Goal: Information Seeking & Learning: Understand process/instructions

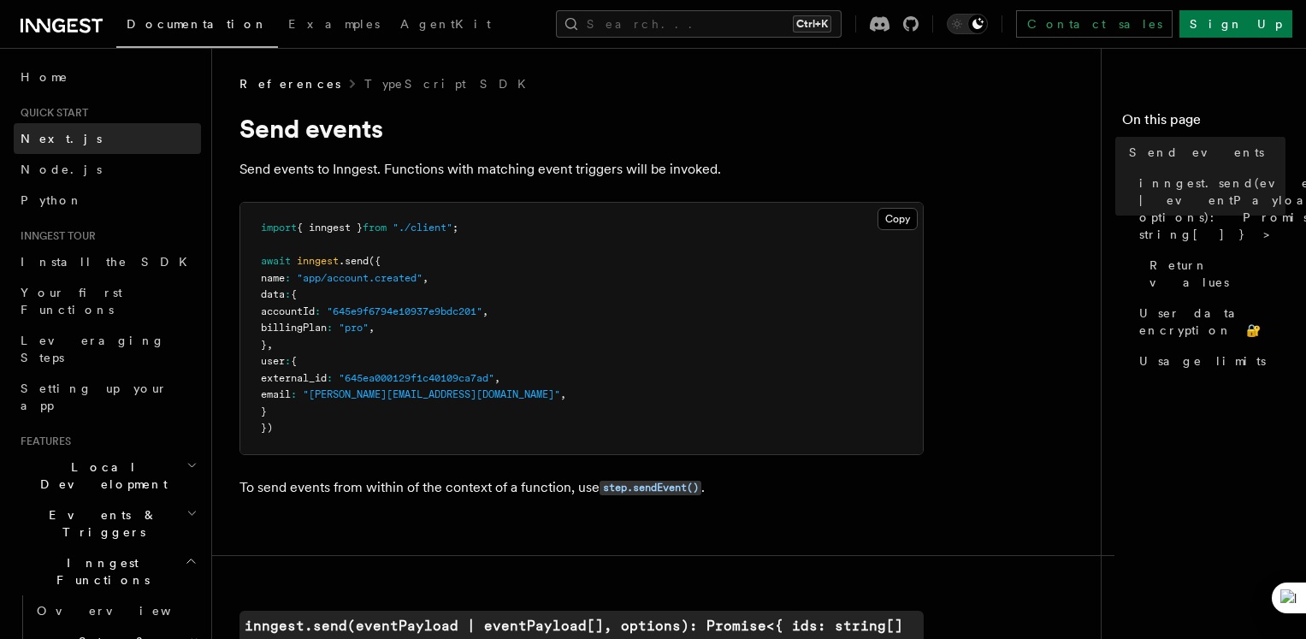
click at [87, 145] on link "Next.js" at bounding box center [107, 138] width 187 height 31
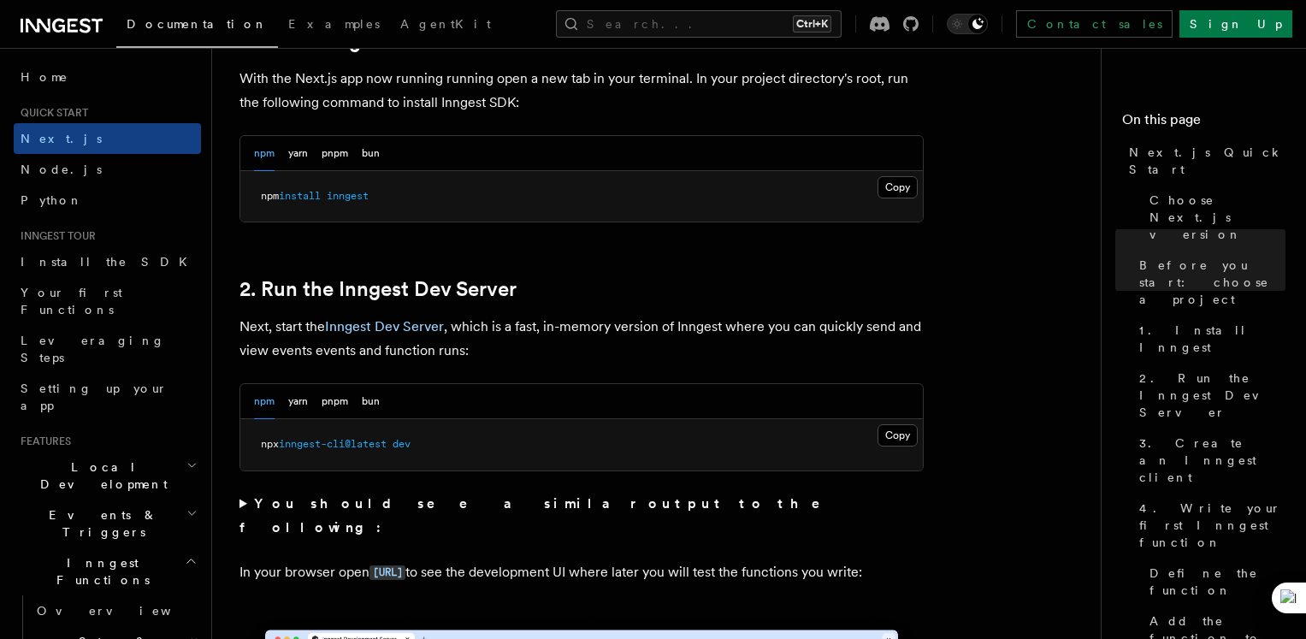
scroll to position [983, 0]
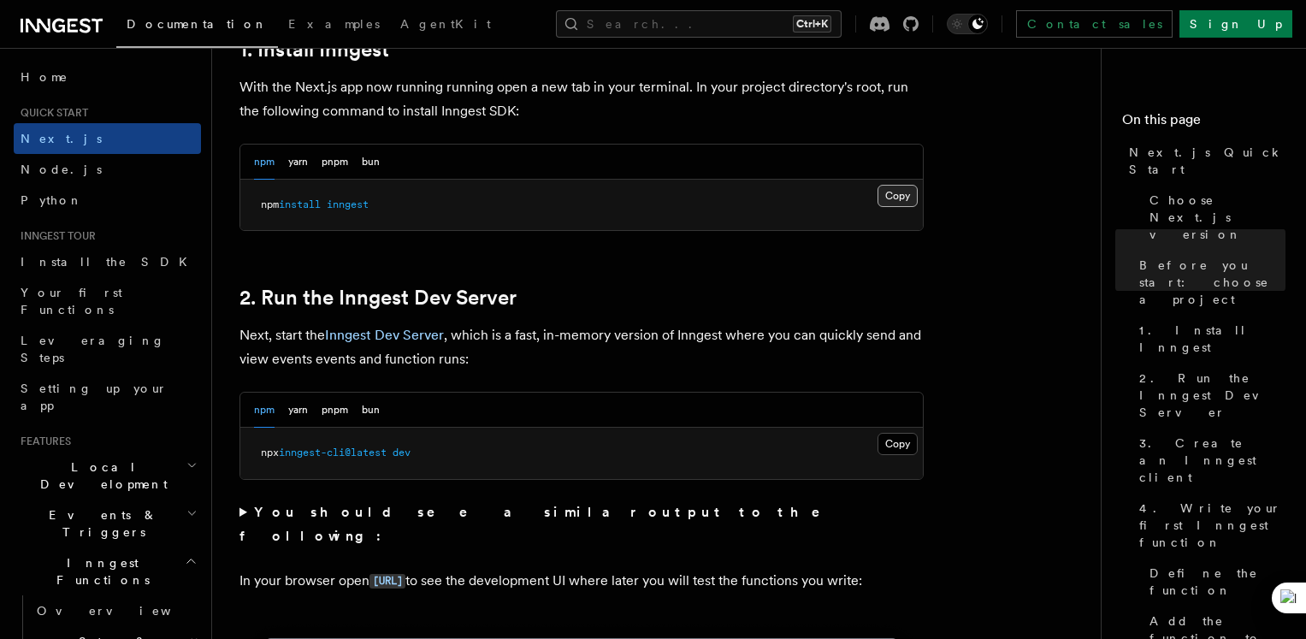
click at [900, 194] on button "Copy Copied" at bounding box center [897, 196] width 40 height 22
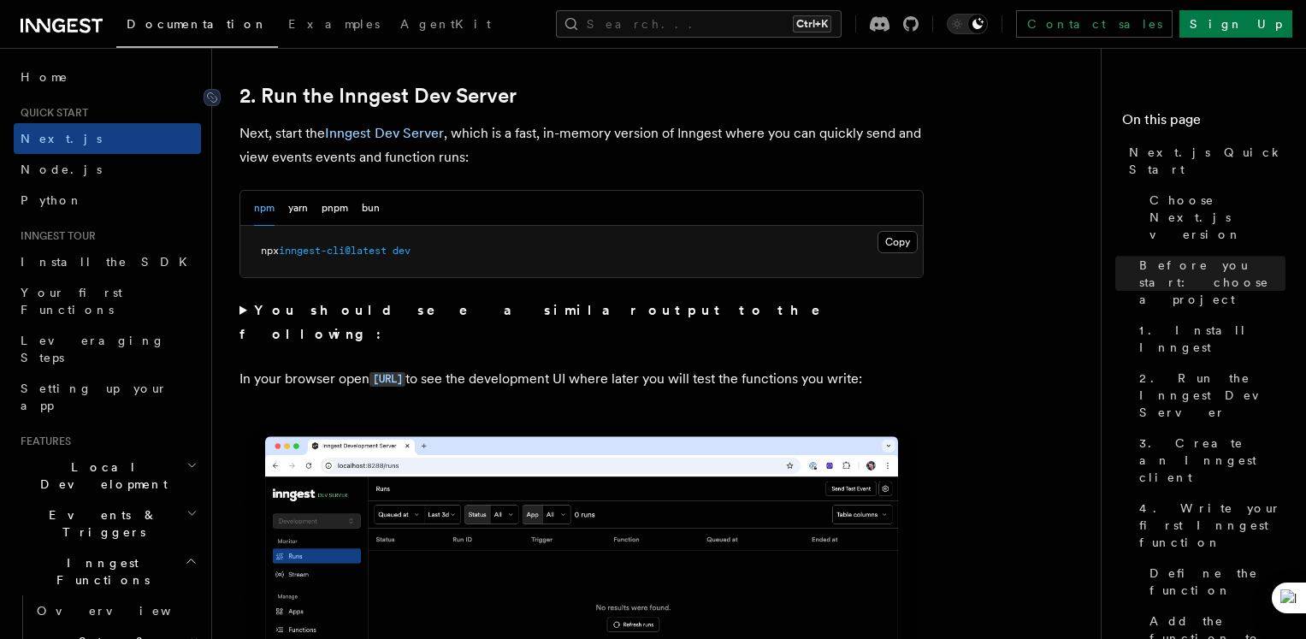
scroll to position [1180, 0]
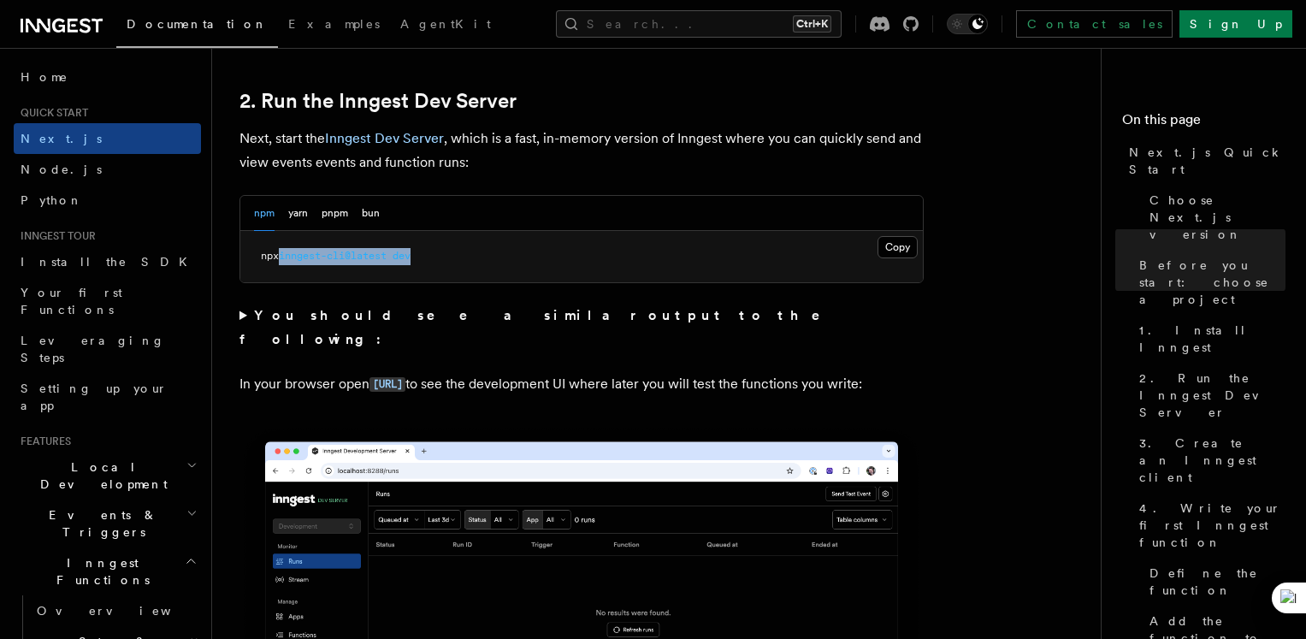
drag, startPoint x: 284, startPoint y: 252, endPoint x: 442, endPoint y: 259, distance: 158.3
click at [442, 259] on pre "npx inngest-cli@latest dev" at bounding box center [581, 256] width 682 height 51
copy span "inngest-cli@latest dev"
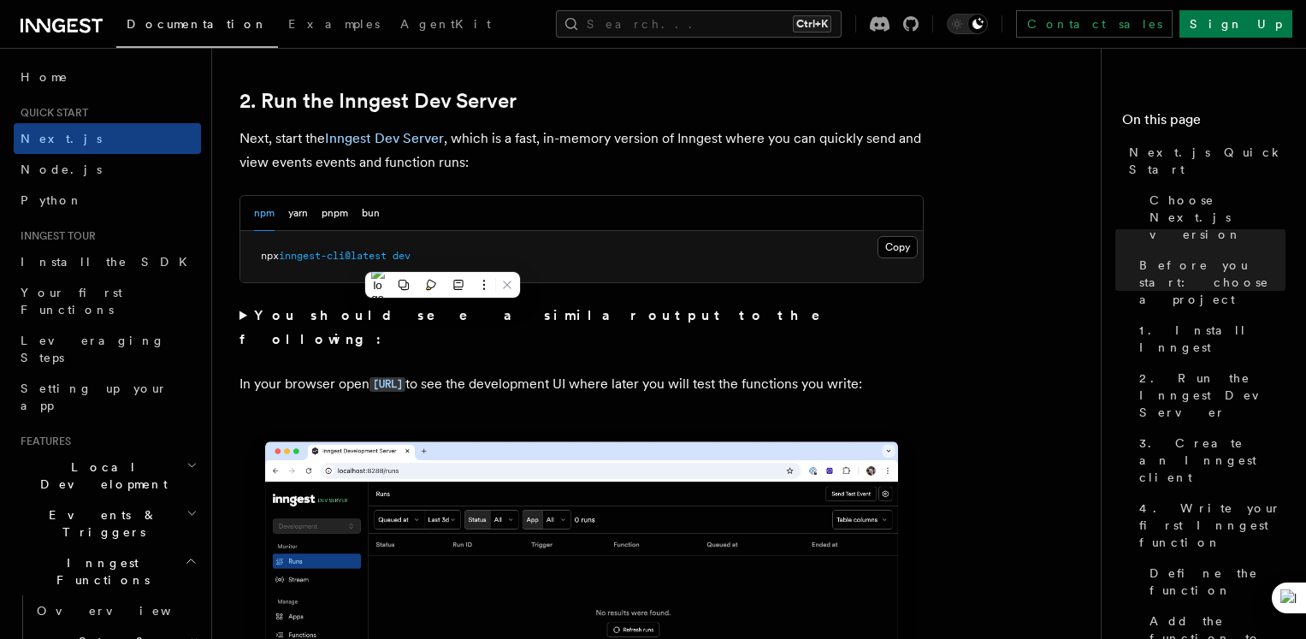
click at [270, 256] on span "npx" at bounding box center [270, 256] width 18 height 12
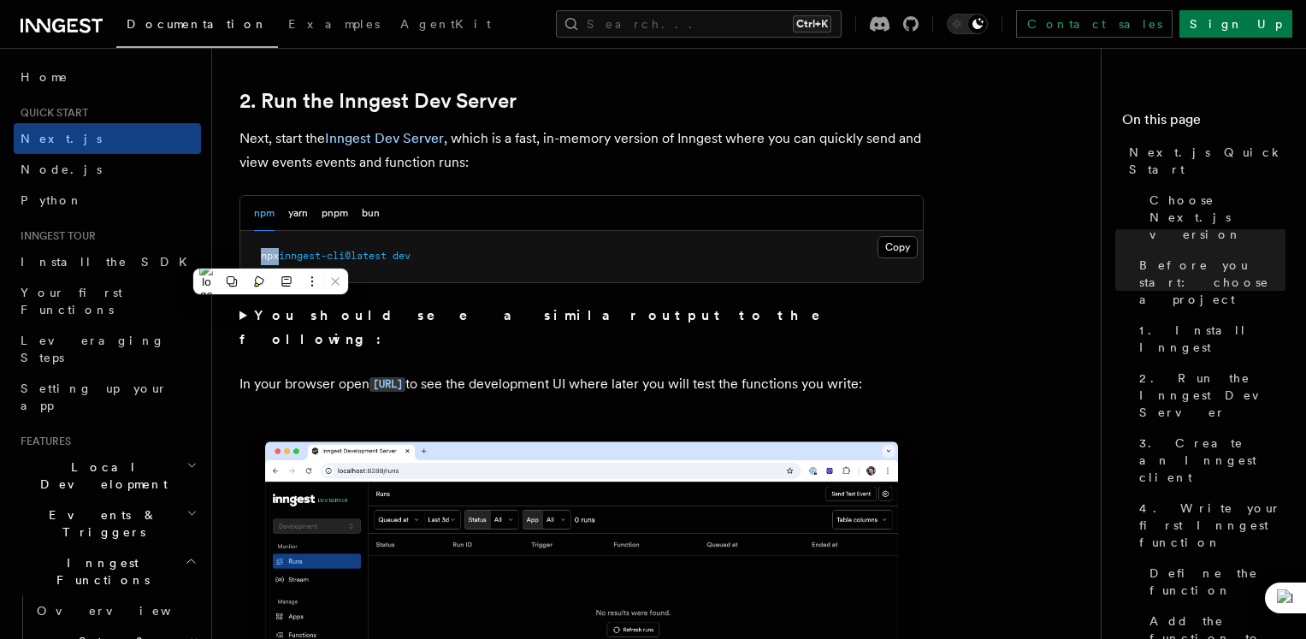
click at [270, 256] on span "npx" at bounding box center [270, 256] width 18 height 12
copy span "npx"
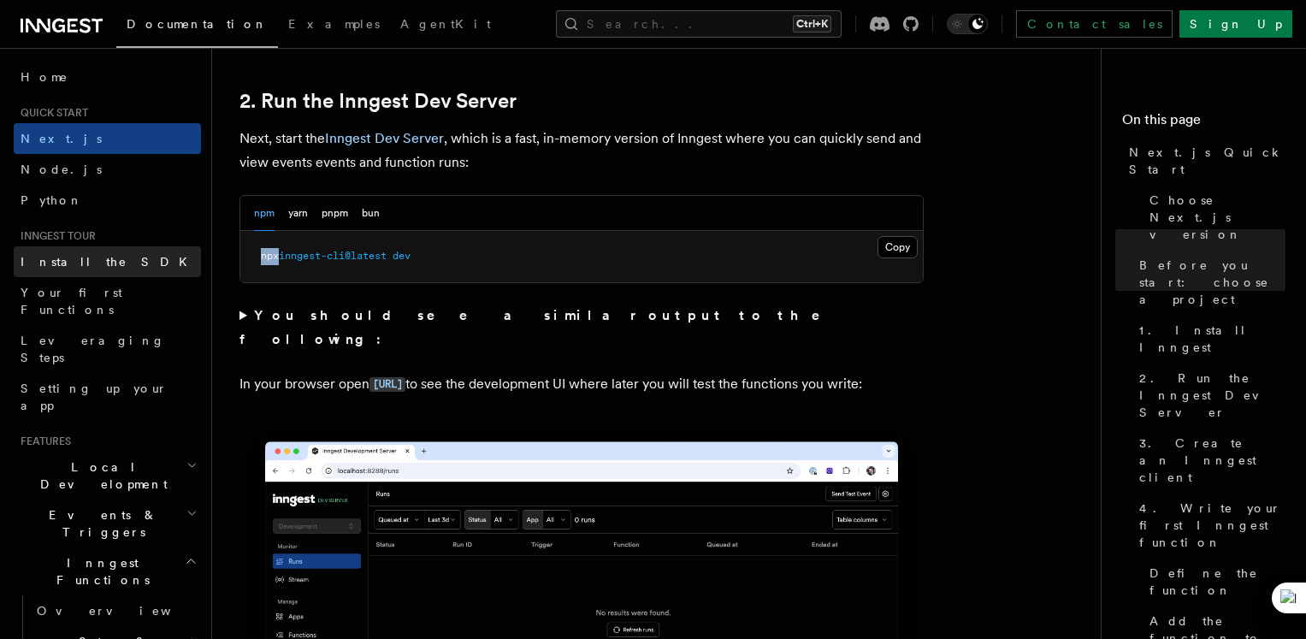
click at [97, 255] on span "Install the SDK" at bounding box center [109, 262] width 177 height 14
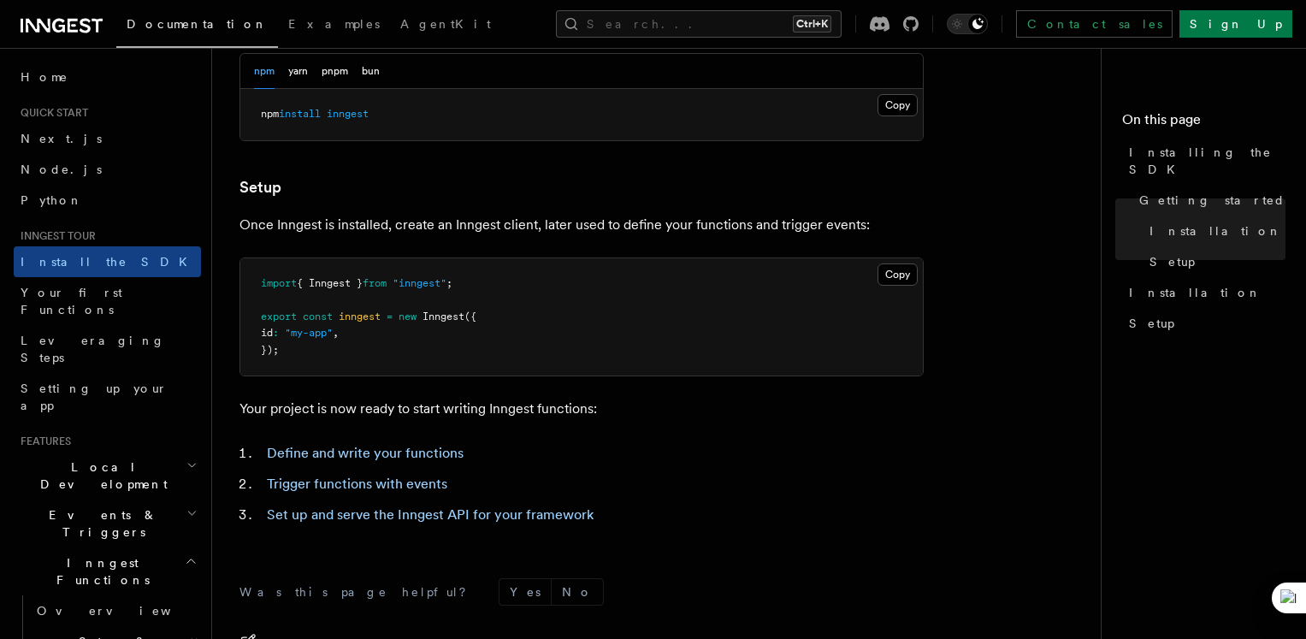
scroll to position [581, 0]
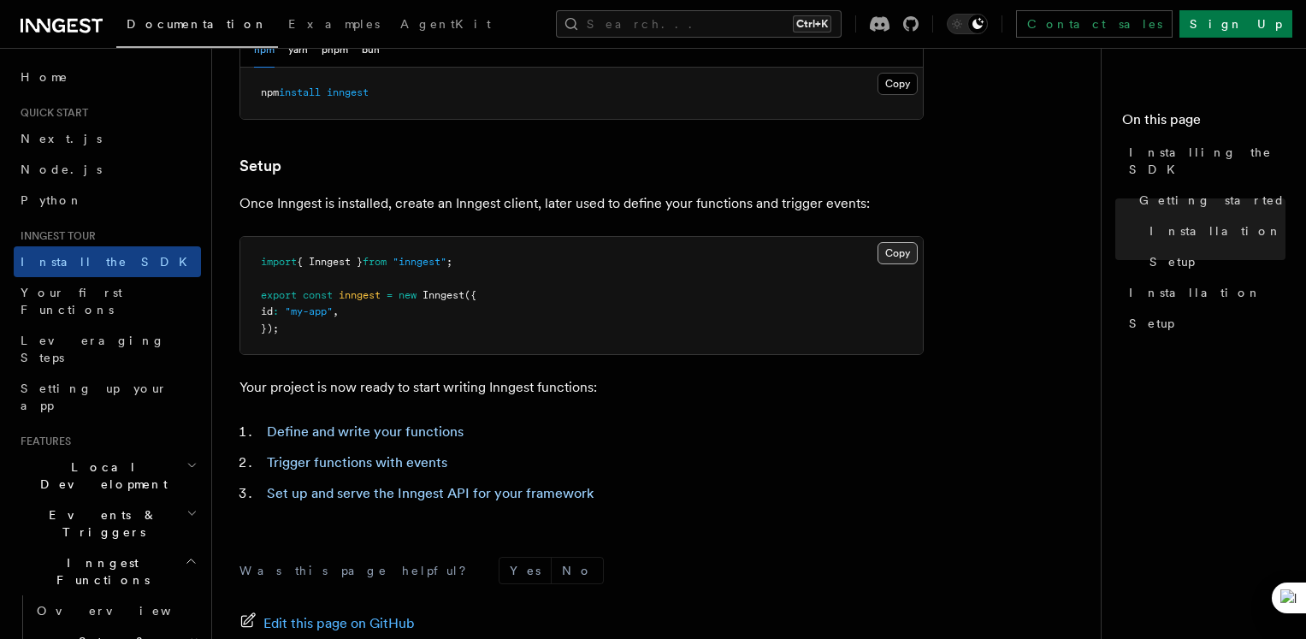
click at [908, 254] on button "Copy Copied" at bounding box center [897, 253] width 40 height 22
click at [877, 242] on button "Copy Copied" at bounding box center [897, 253] width 40 height 22
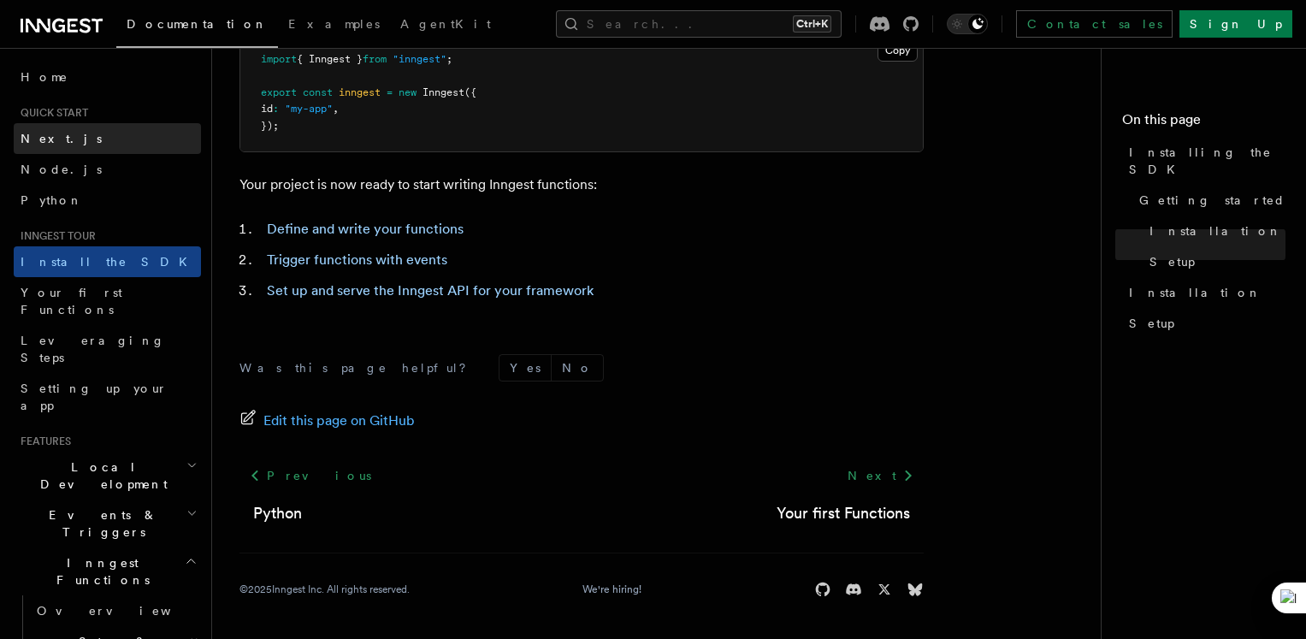
click at [95, 134] on link "Next.js" at bounding box center [107, 138] width 187 height 31
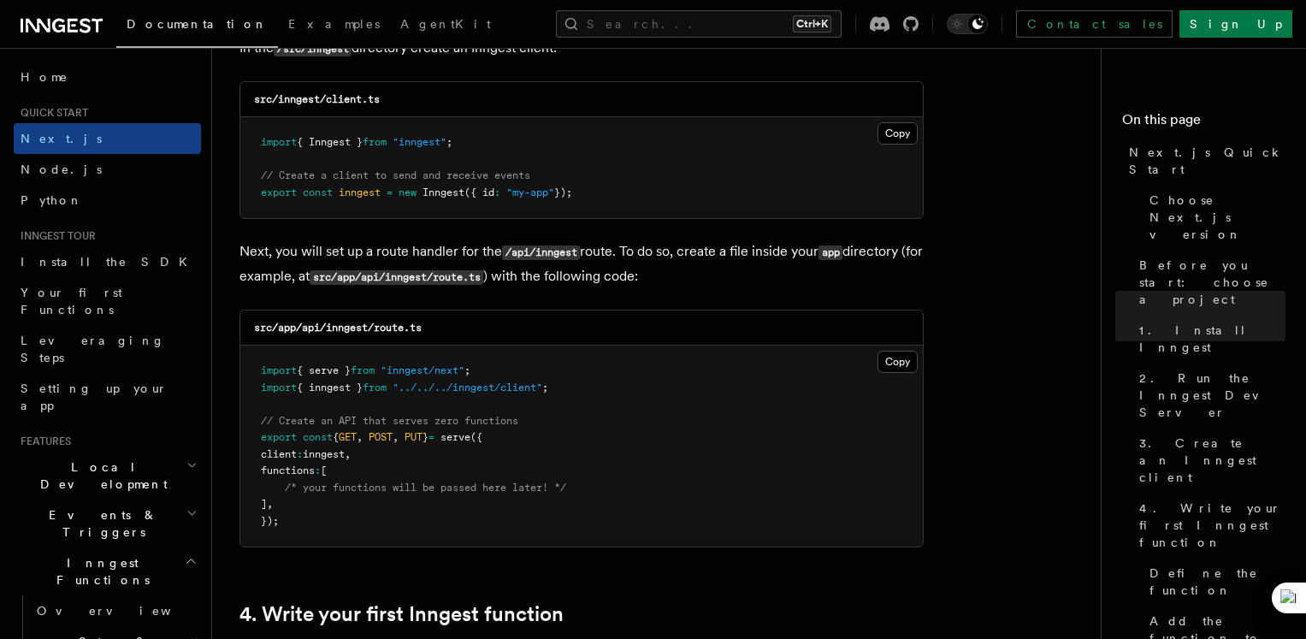
scroll to position [2238, 0]
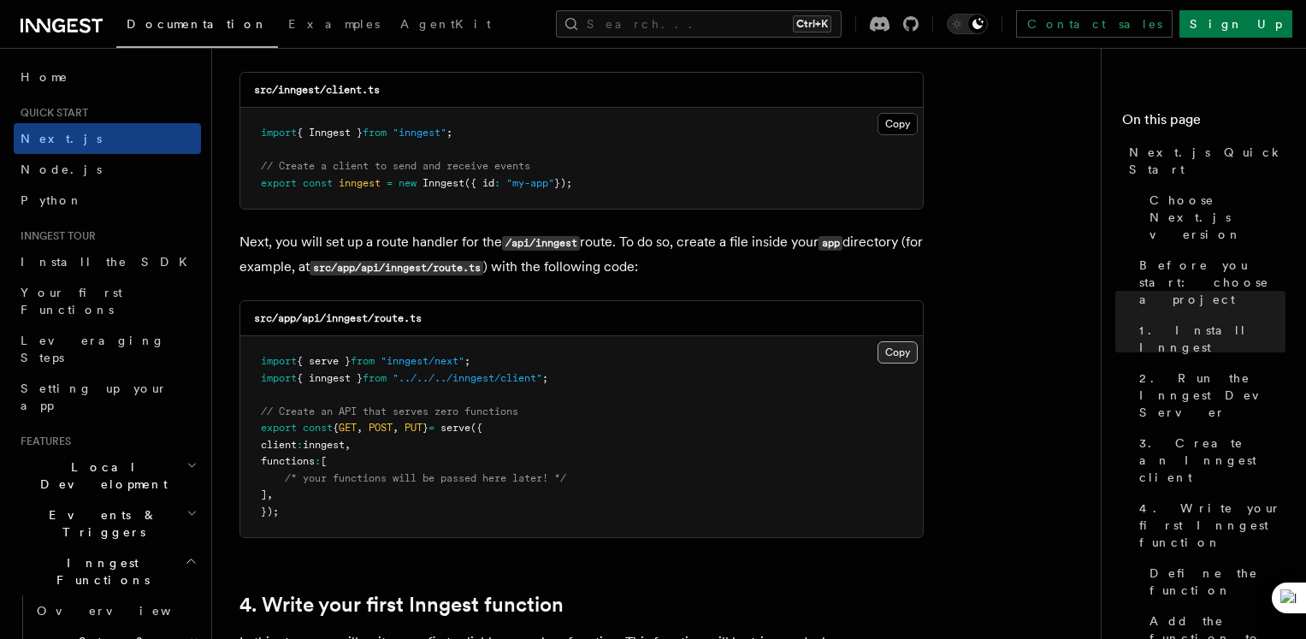
click at [894, 352] on button "Copy Copied" at bounding box center [897, 352] width 40 height 22
